Goal: Use online tool/utility: Utilize a website feature to perform a specific function

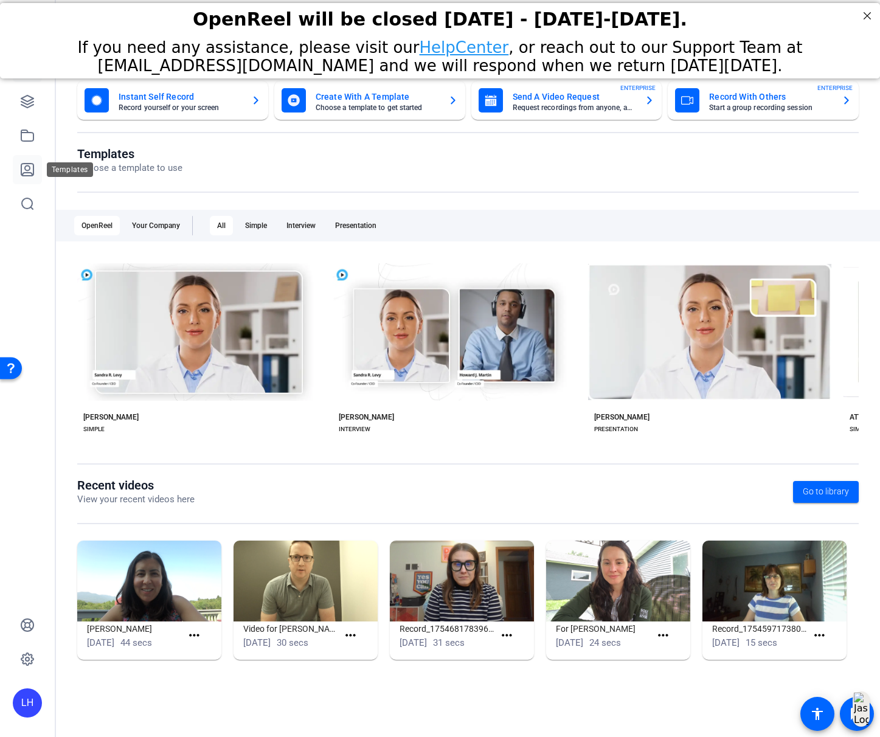
click at [24, 170] on icon at bounding box center [27, 169] width 15 height 15
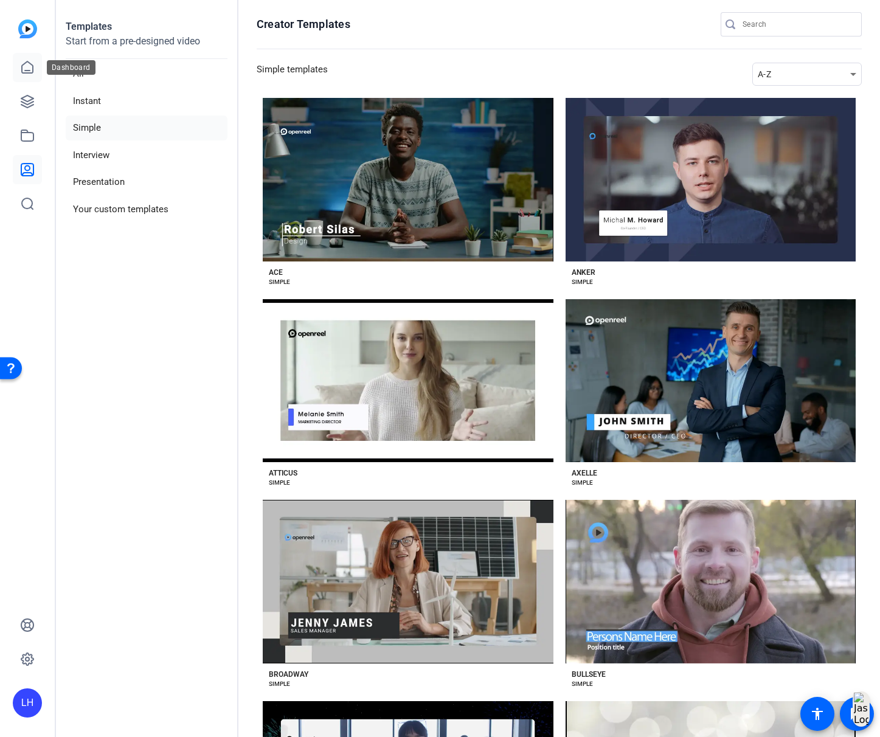
click at [29, 69] on icon at bounding box center [27, 67] width 15 height 15
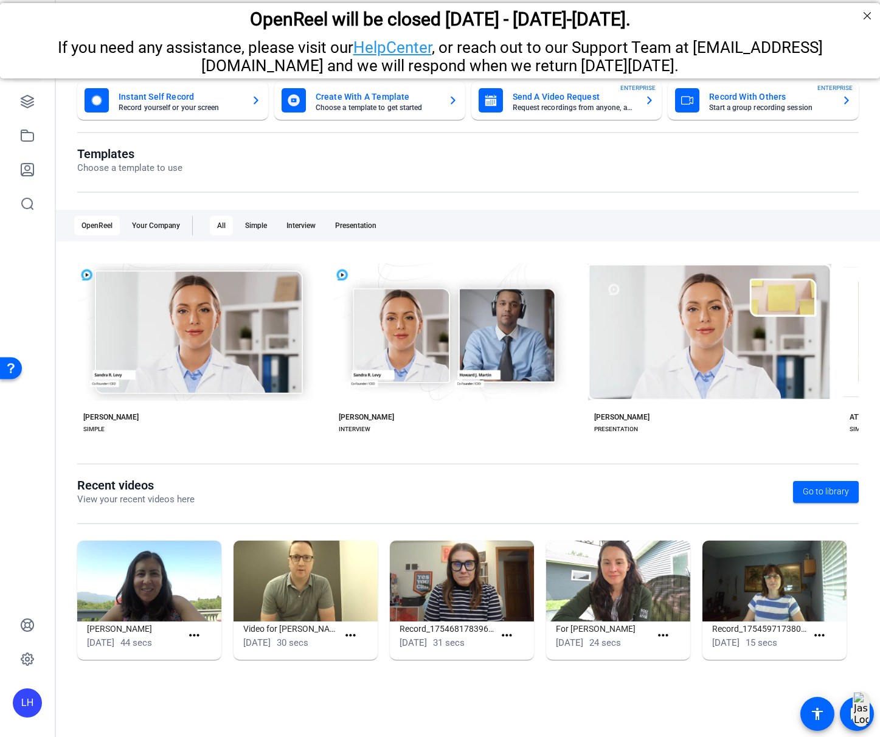
click at [166, 101] on mat-card-title "Instant Self Record" at bounding box center [180, 96] width 123 height 15
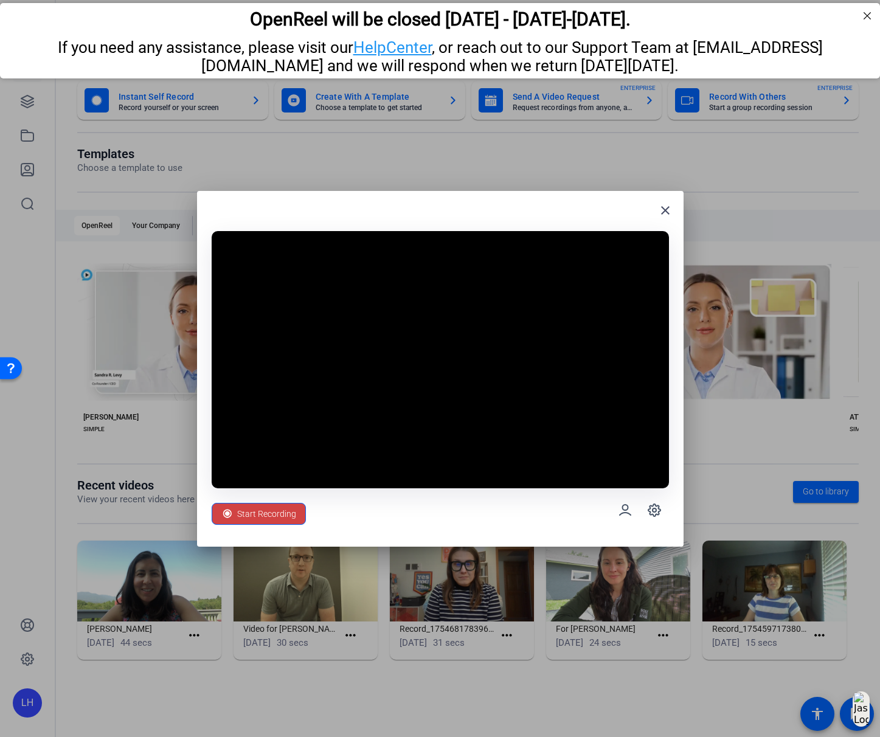
drag, startPoint x: 402, startPoint y: 196, endPoint x: 351, endPoint y: 17, distance: 186.3
click at [265, 511] on span "Start Recording" at bounding box center [266, 513] width 59 height 23
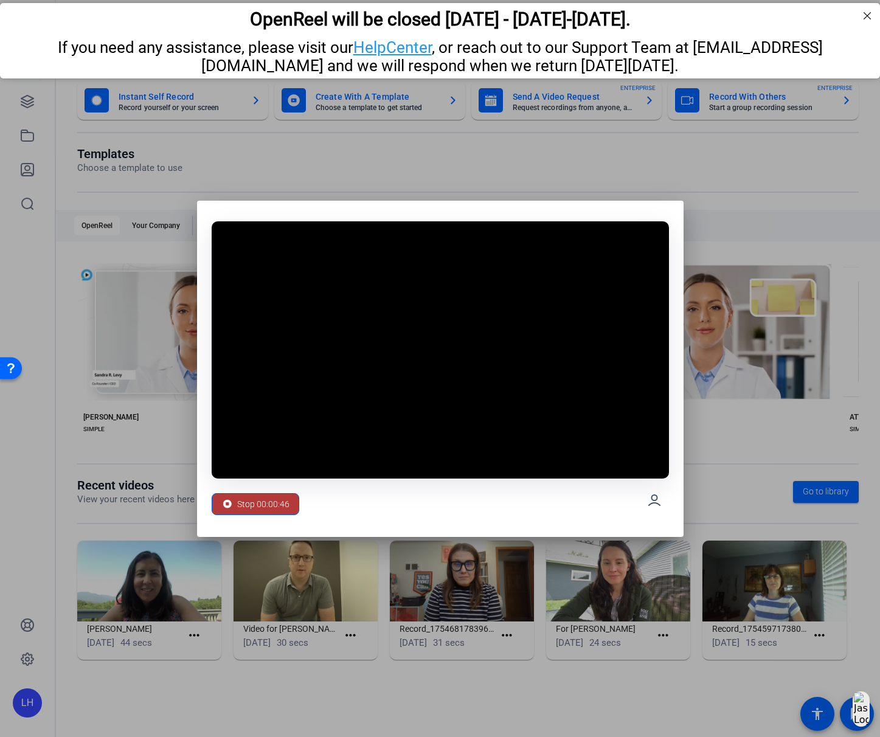
click at [237, 499] on span "Stop 00:00:46" at bounding box center [263, 503] width 52 height 23
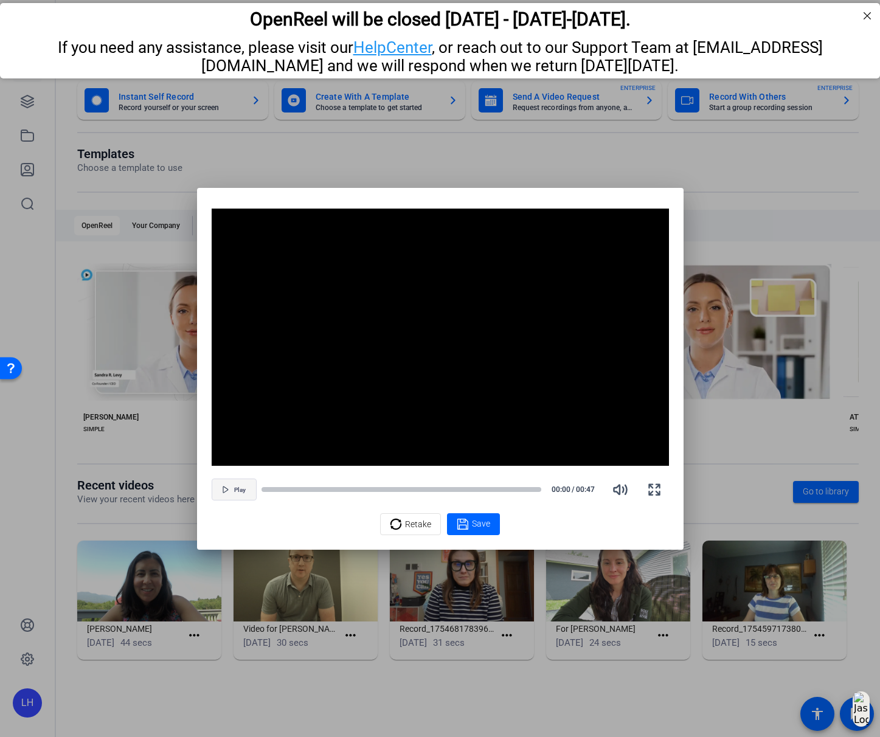
click at [232, 492] on span "button" at bounding box center [234, 489] width 44 height 29
click at [271, 489] on div at bounding box center [287, 489] width 53 height 6
drag, startPoint x: 280, startPoint y: 490, endPoint x: 247, endPoint y: 493, distance: 33.0
click at [239, 492] on div "Pause 00:04 / 00:47" at bounding box center [440, 489] width 457 height 29
click at [260, 490] on div "Pause 00:04 / 00:47" at bounding box center [440, 489] width 457 height 29
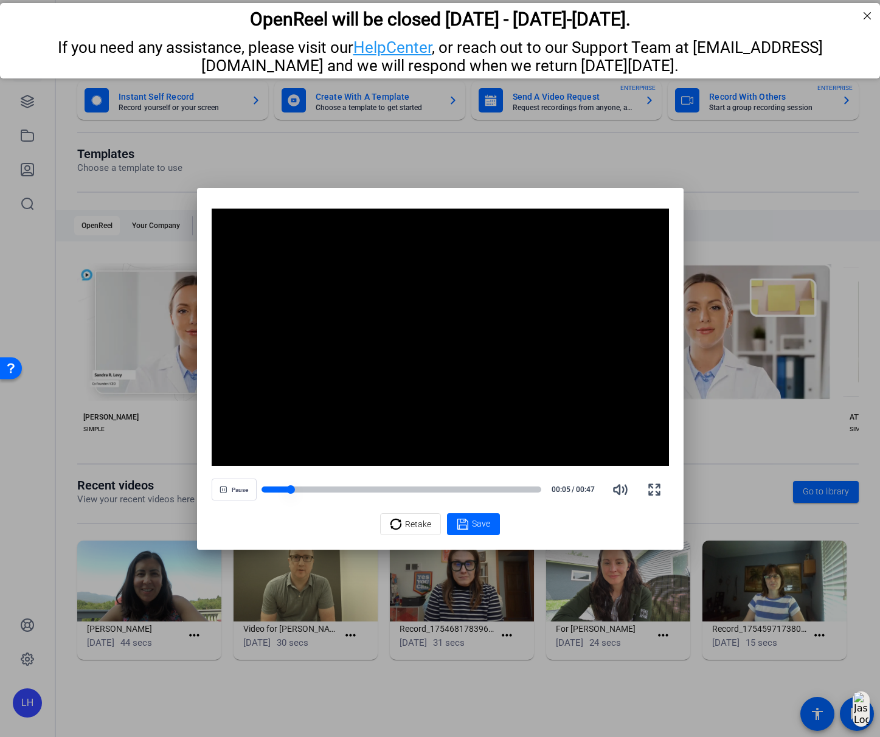
click at [264, 486] on div at bounding box center [276, 489] width 30 height 6
click at [613, 492] on button "button" at bounding box center [619, 489] width 29 height 29
click at [621, 485] on icon "button" at bounding box center [620, 489] width 15 height 15
click at [410, 522] on span "Retake" at bounding box center [418, 523] width 26 height 23
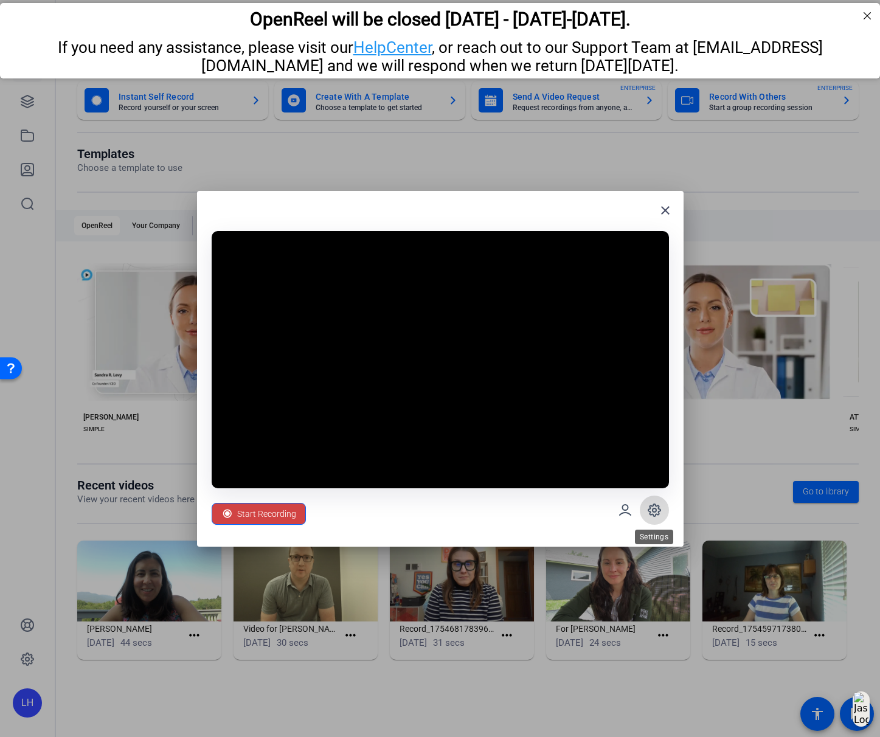
click at [654, 508] on icon at bounding box center [654, 510] width 4 height 4
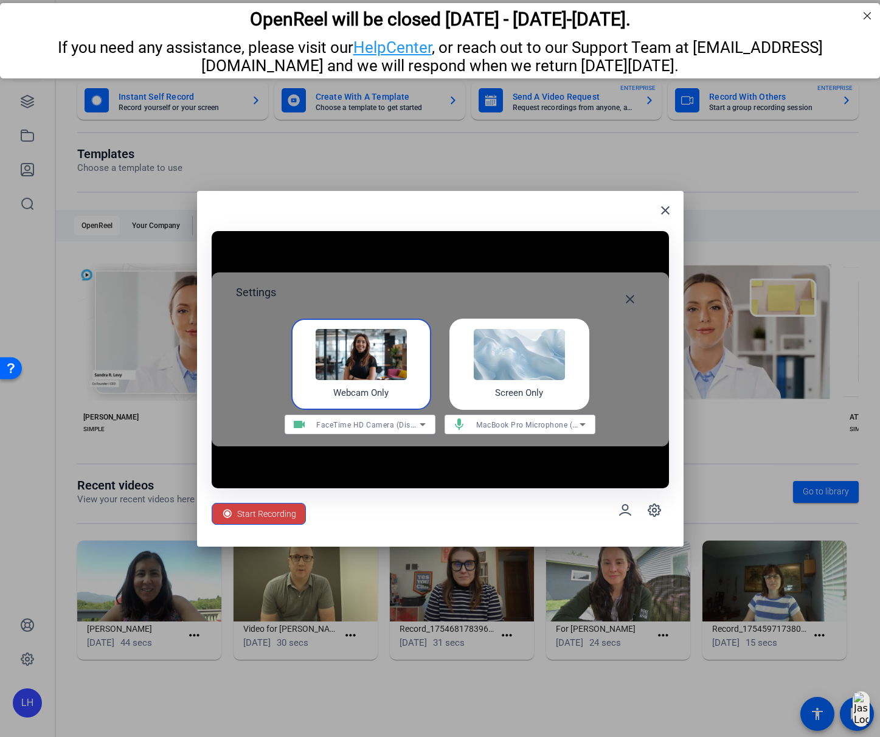
click at [514, 421] on span "MacBook Pro Microphone (Built-in)" at bounding box center [538, 424] width 124 height 10
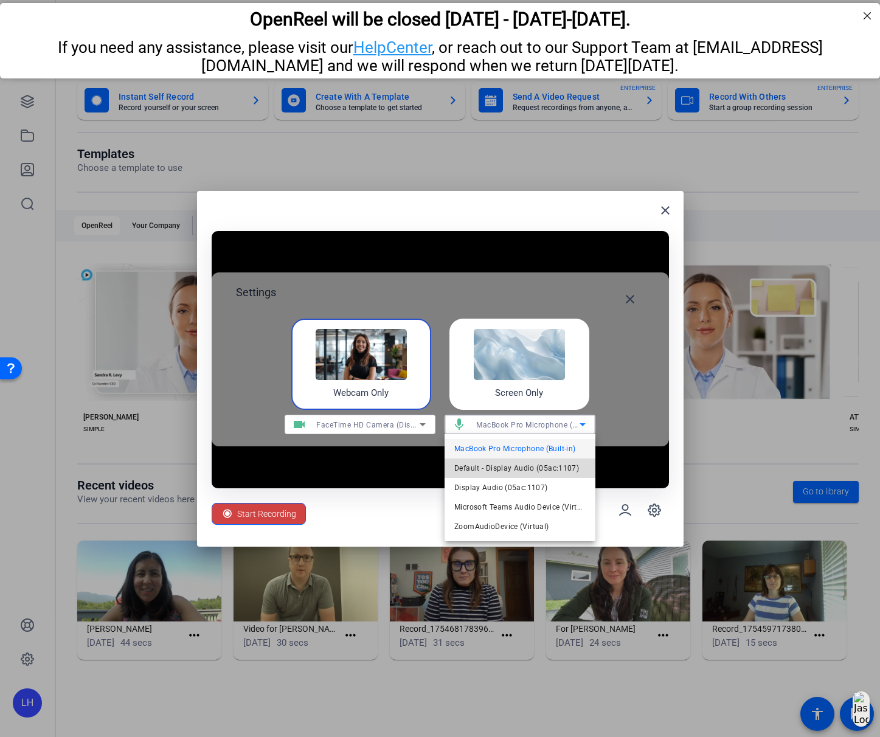
click at [489, 469] on span "Default - Display Audio (05ac:1107)" at bounding box center [516, 468] width 125 height 15
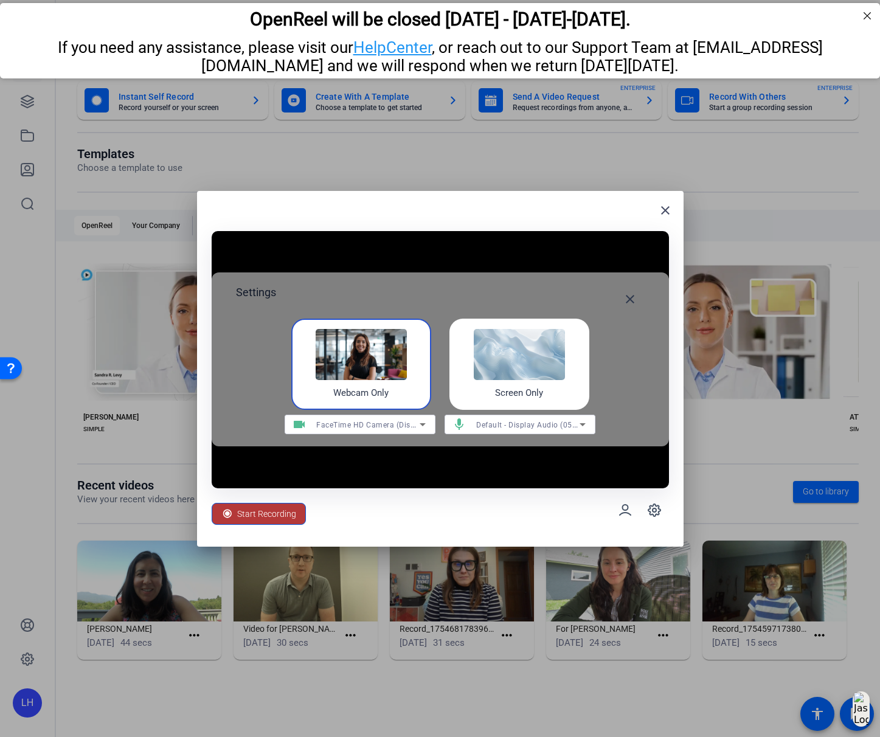
click at [279, 514] on span "Start Recording" at bounding box center [266, 513] width 59 height 23
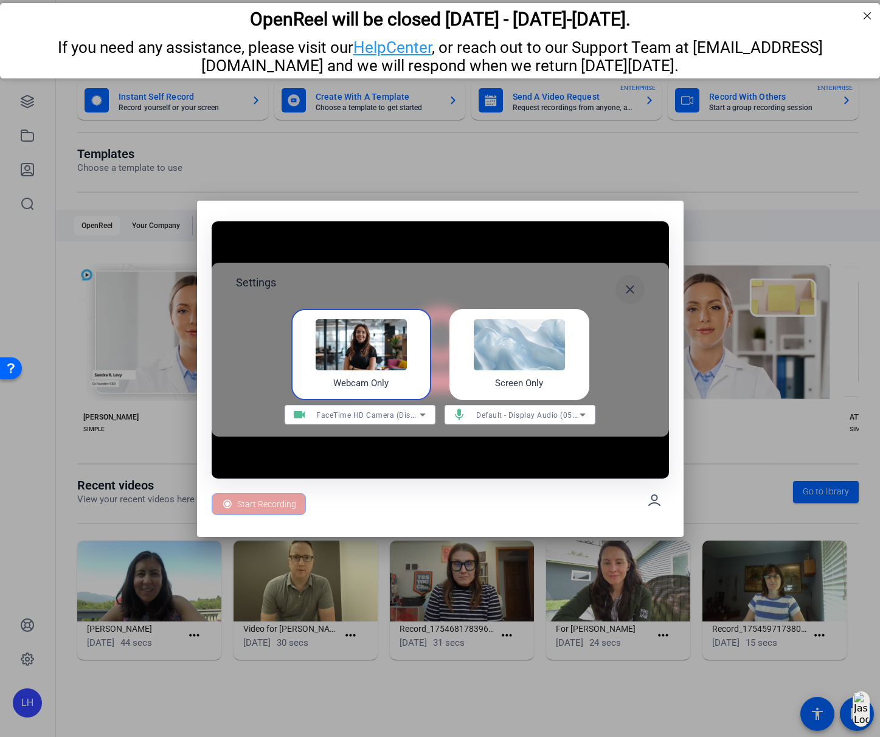
click at [627, 289] on mat-icon "close" at bounding box center [629, 289] width 15 height 15
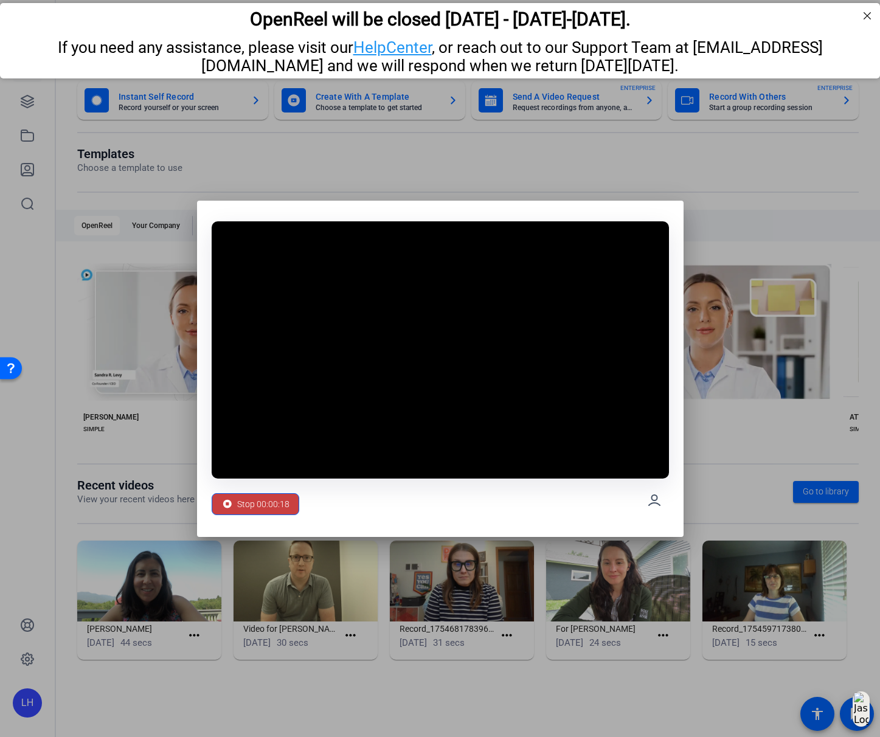
click at [250, 499] on span "Stop 00:00:18" at bounding box center [263, 503] width 52 height 23
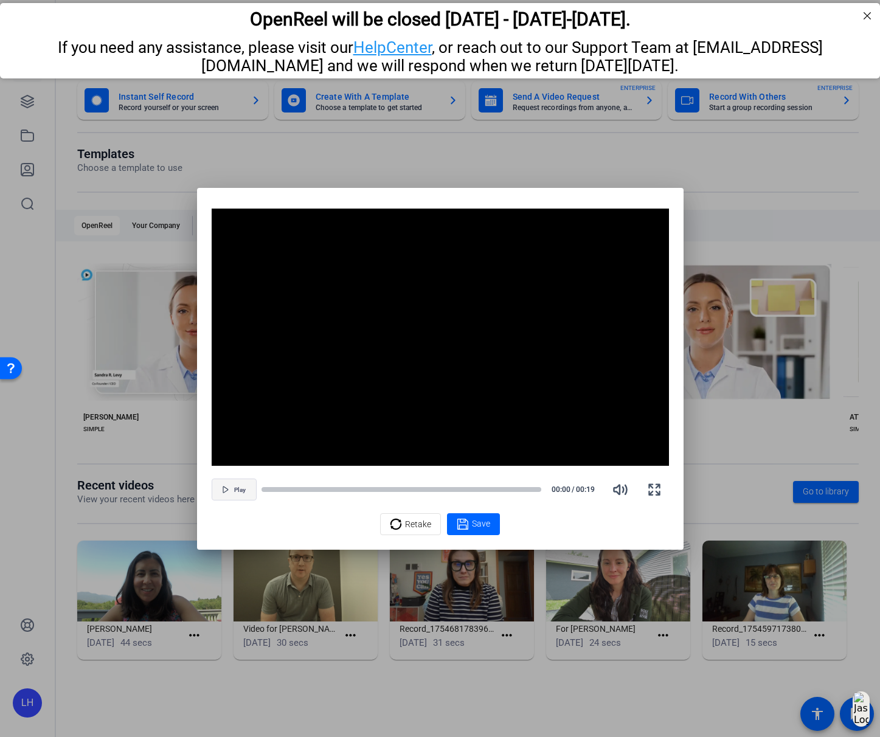
click at [231, 489] on span "button" at bounding box center [234, 489] width 44 height 29
click at [412, 525] on span "Retake" at bounding box center [418, 523] width 26 height 23
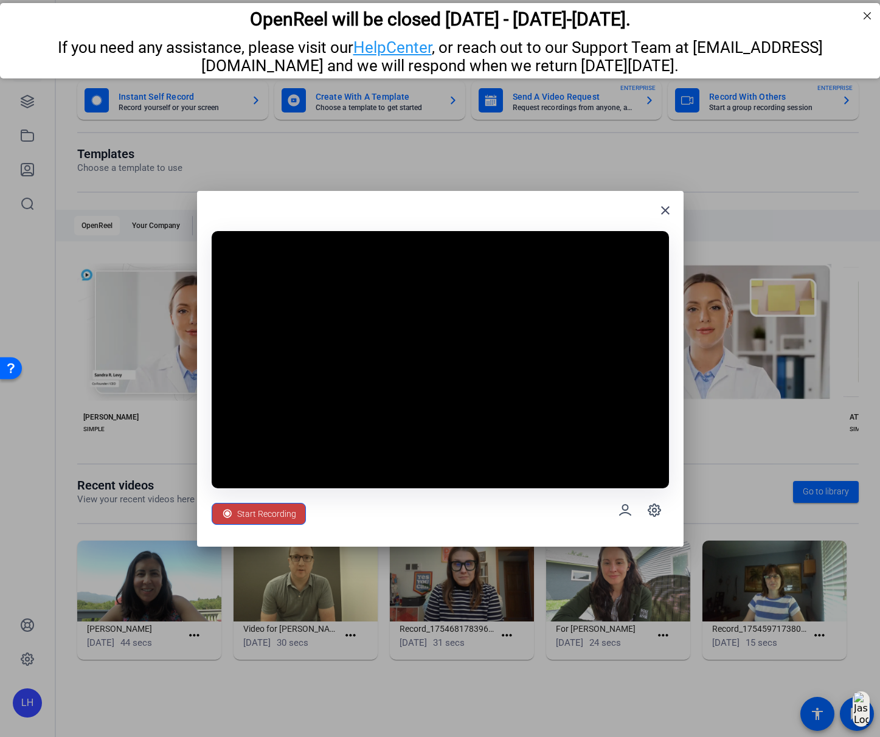
click at [250, 512] on span "Start Recording" at bounding box center [266, 513] width 59 height 23
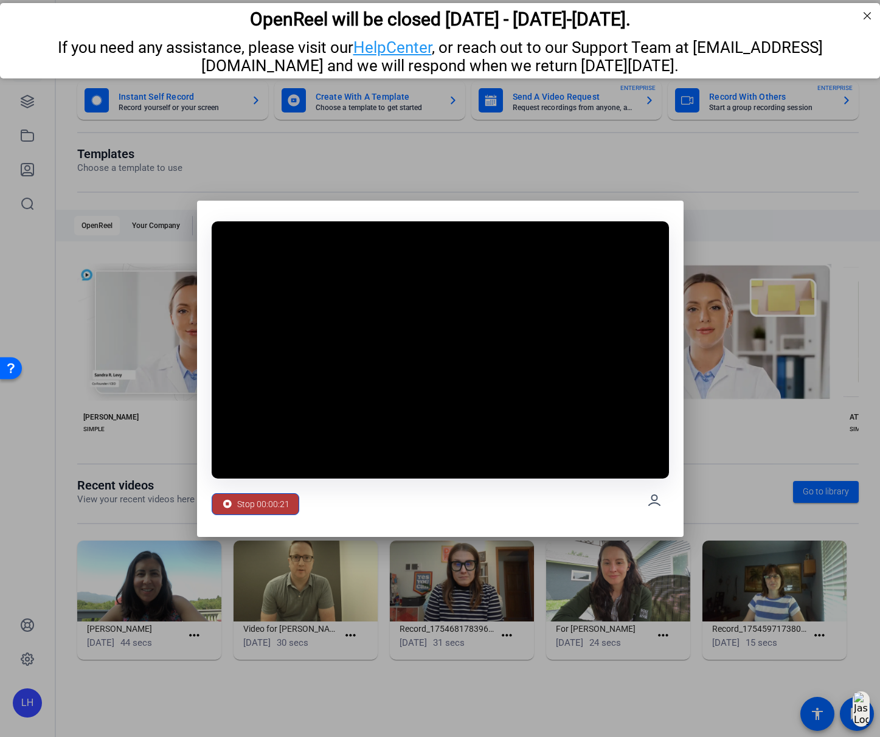
click at [255, 508] on span "Stop 00:00:21" at bounding box center [263, 503] width 52 height 23
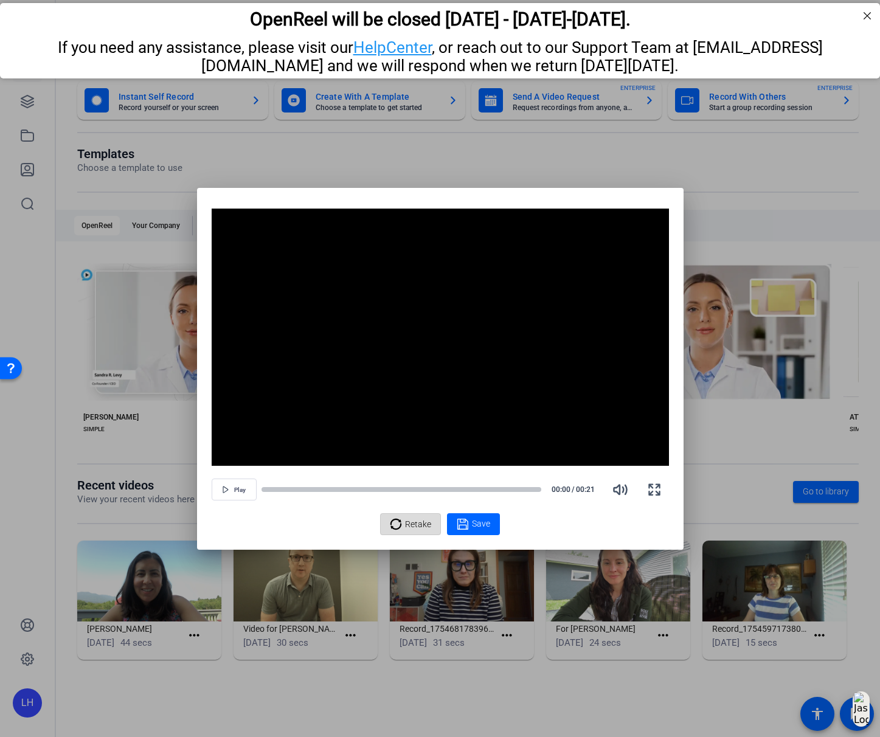
click at [418, 526] on span "Retake" at bounding box center [418, 523] width 26 height 23
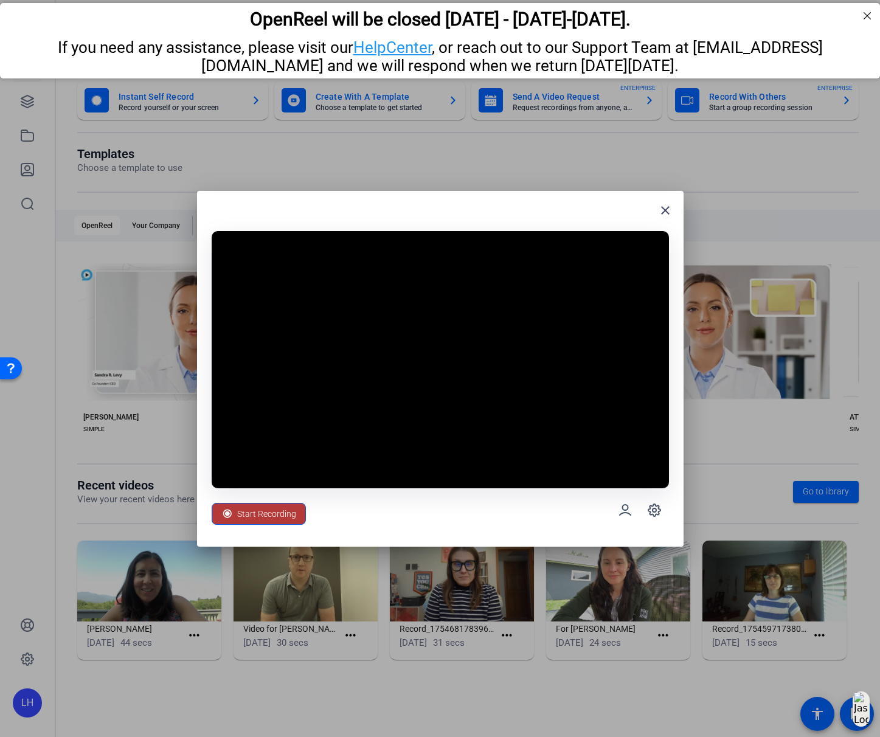
click at [230, 511] on icon at bounding box center [226, 513] width 9 height 9
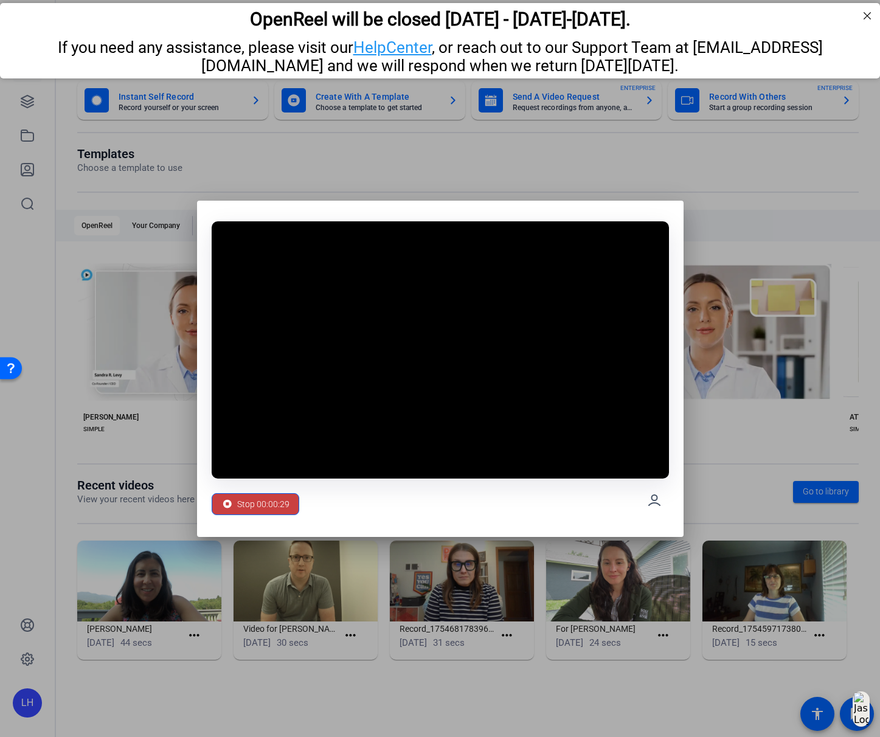
click at [275, 498] on span "Stop 00:00:29" at bounding box center [263, 503] width 52 height 23
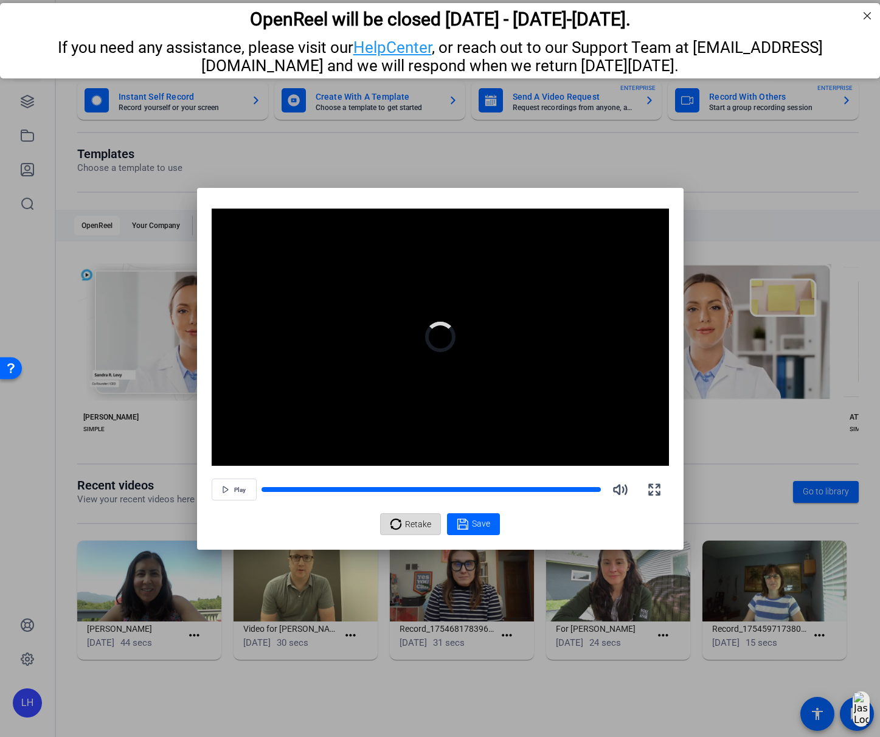
click at [405, 522] on span "Retake" at bounding box center [418, 523] width 26 height 23
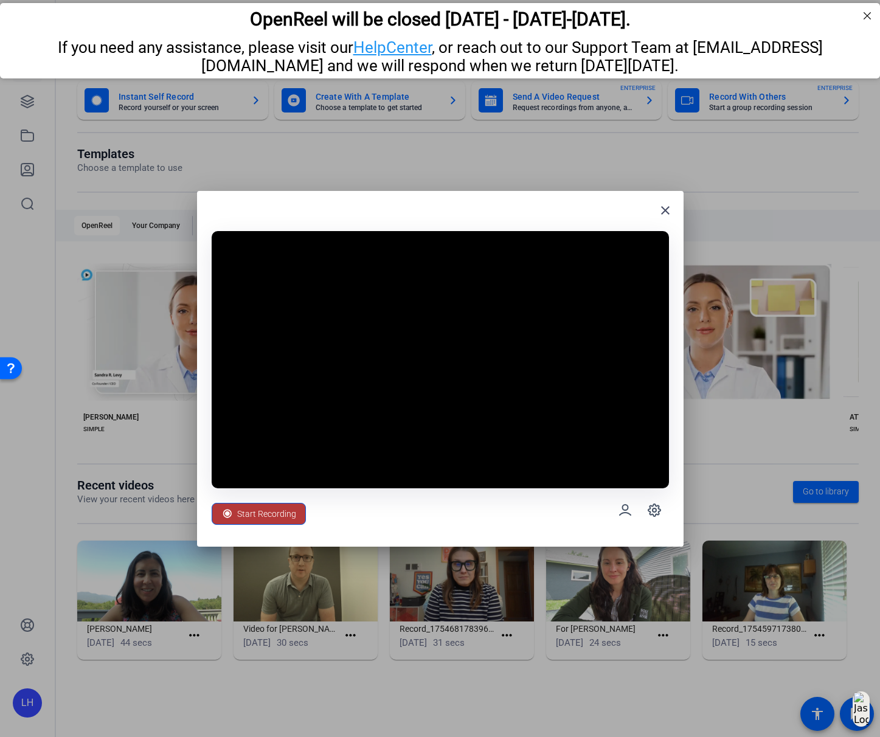
click at [266, 513] on span "Start Recording" at bounding box center [266, 513] width 59 height 23
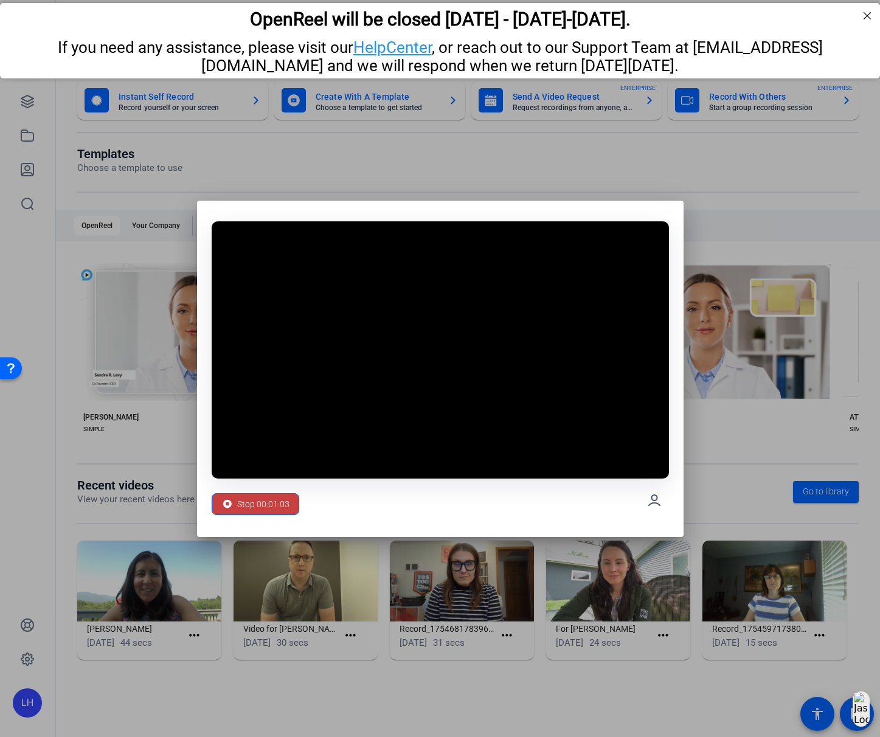
click at [252, 503] on span "Stop 00:01:03" at bounding box center [263, 503] width 52 height 23
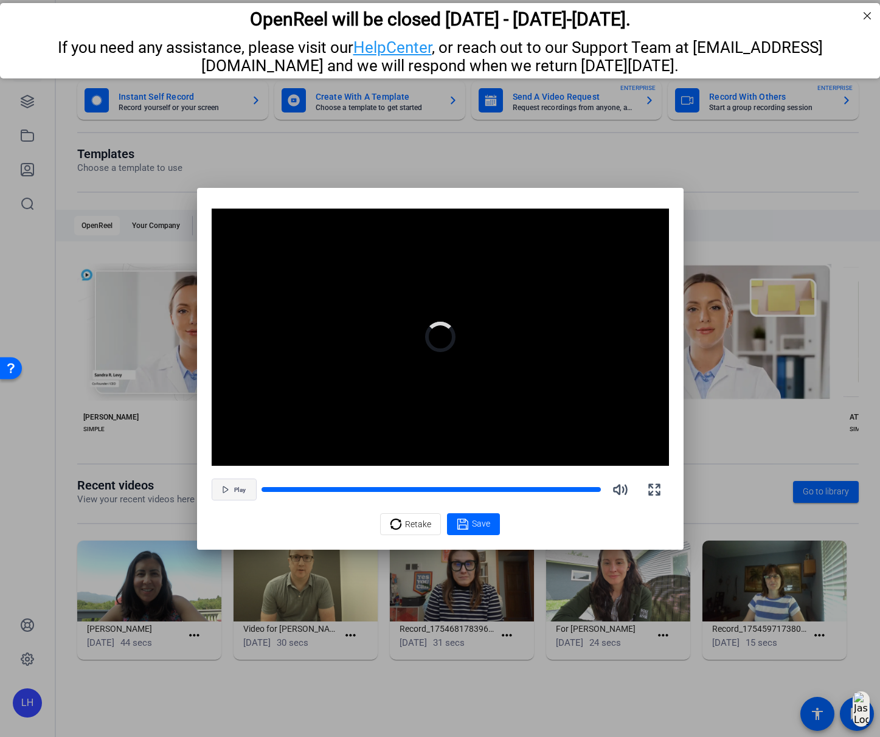
click at [240, 489] on span "Play" at bounding box center [240, 489] width 12 height 7
click at [472, 528] on span "Save" at bounding box center [481, 523] width 18 height 13
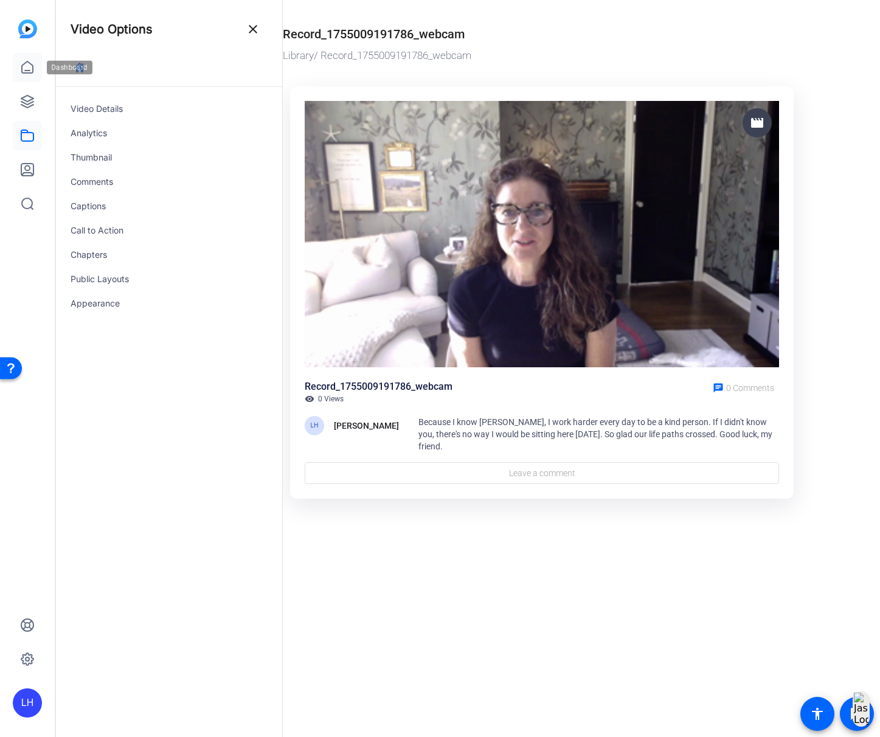
click at [29, 71] on icon at bounding box center [27, 67] width 15 height 15
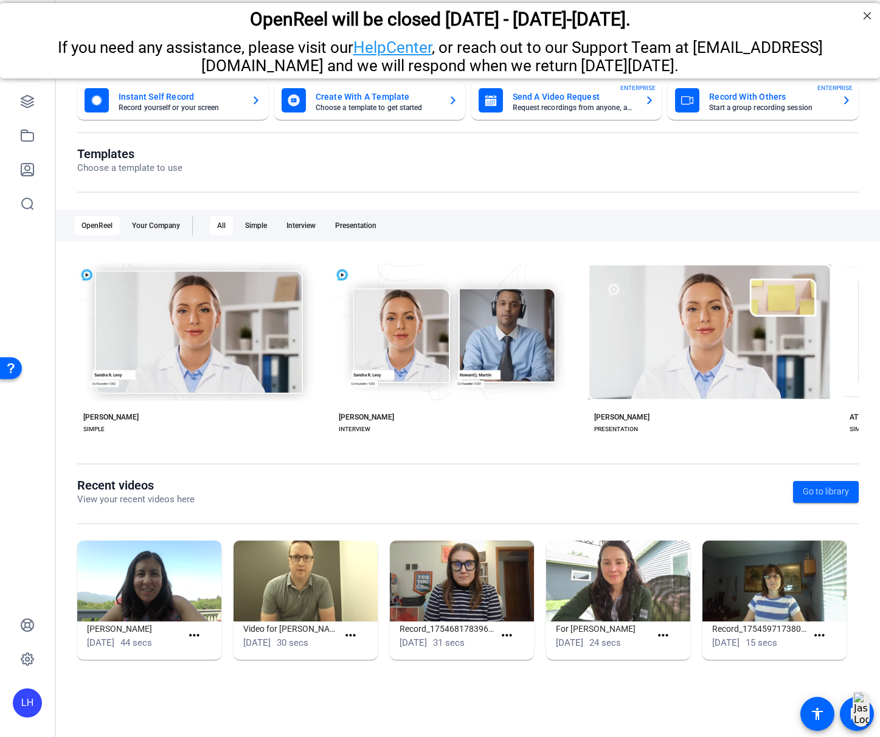
click at [166, 103] on mat-card-title "Instant Self Record" at bounding box center [180, 96] width 123 height 15
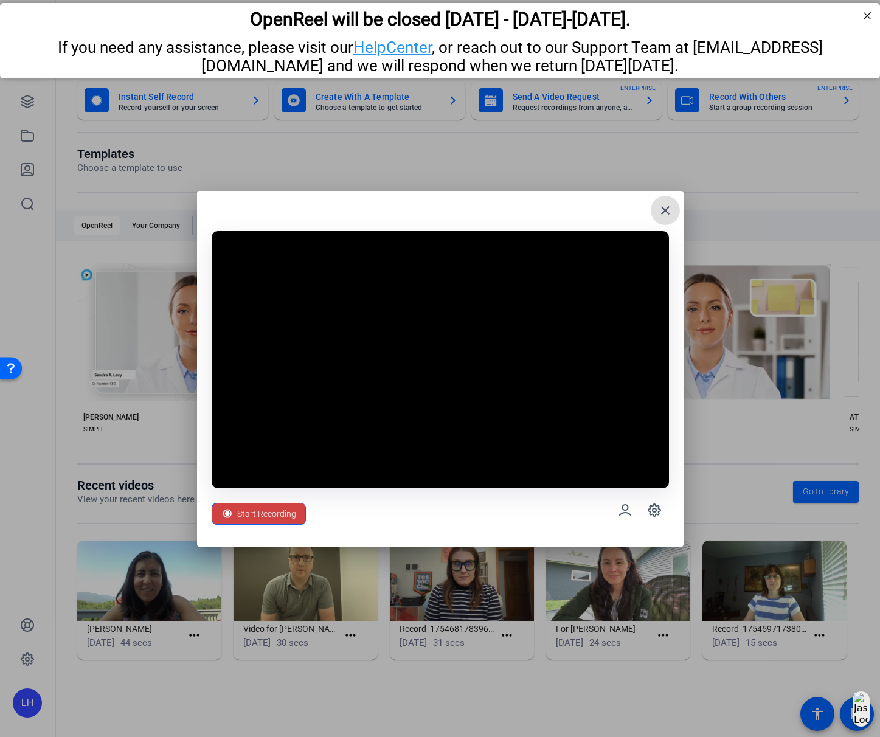
click at [664, 207] on mat-icon "close" at bounding box center [665, 210] width 15 height 15
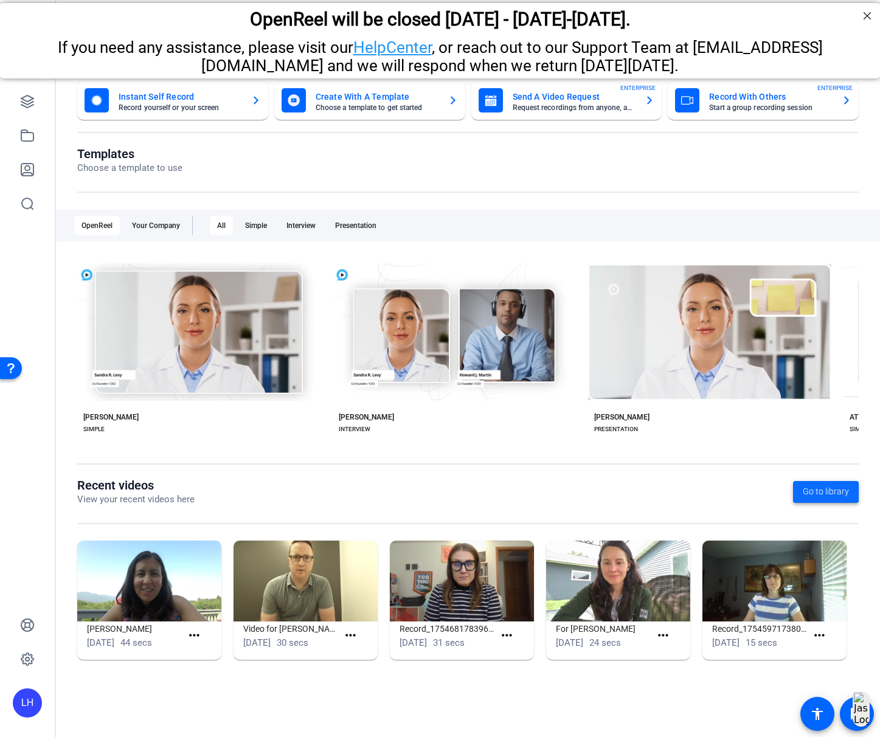
click at [820, 490] on span "Go to library" at bounding box center [825, 491] width 46 height 13
